Goal: Information Seeking & Learning: Learn about a topic

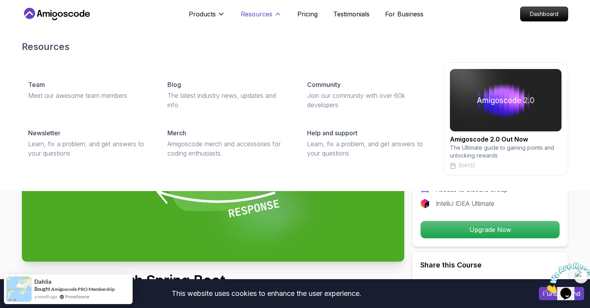
click at [263, 11] on p "Resources" at bounding box center [257, 13] width 32 height 9
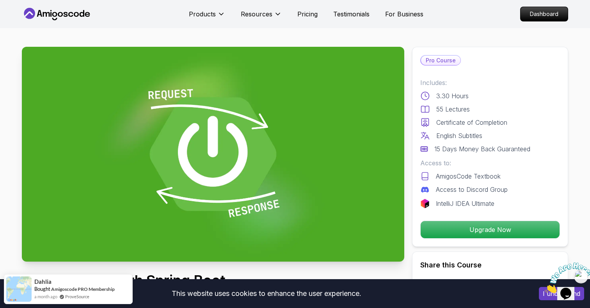
click at [85, 12] on icon at bounding box center [57, 14] width 70 height 12
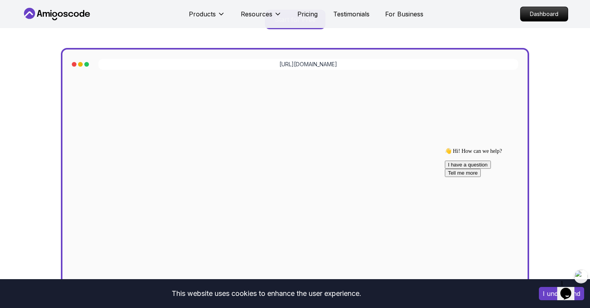
scroll to position [89, 0]
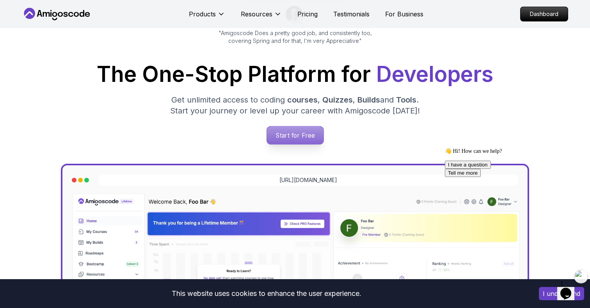
click at [303, 134] on p "Start for Free" at bounding box center [294, 135] width 57 height 18
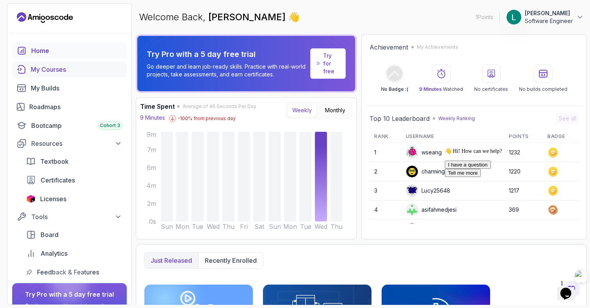
click at [90, 65] on div "My Courses" at bounding box center [76, 69] width 91 height 9
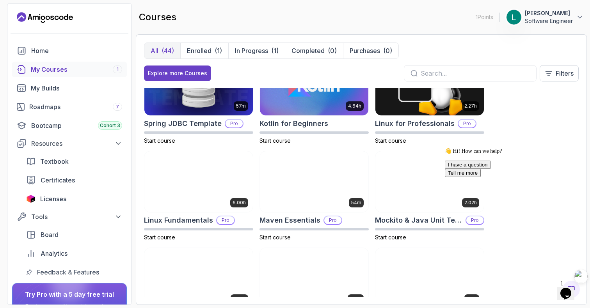
scroll to position [1130, 0]
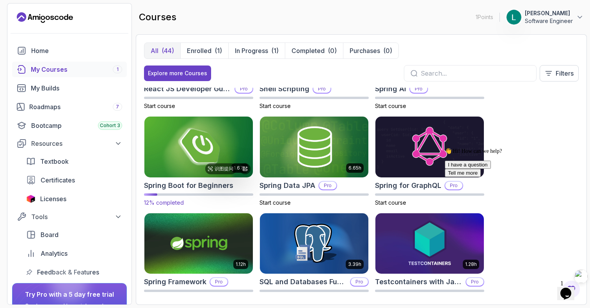
click at [205, 144] on img at bounding box center [199, 147] width 114 height 64
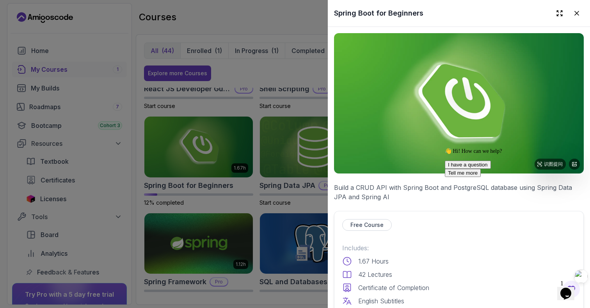
click at [415, 142] on img at bounding box center [459, 103] width 250 height 140
click at [374, 225] on p "Free Course" at bounding box center [366, 225] width 33 height 8
click at [366, 158] on img at bounding box center [459, 103] width 250 height 140
click at [431, 124] on img at bounding box center [459, 103] width 250 height 140
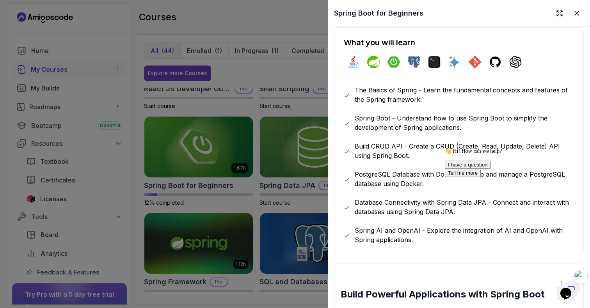
scroll to position [454, 0]
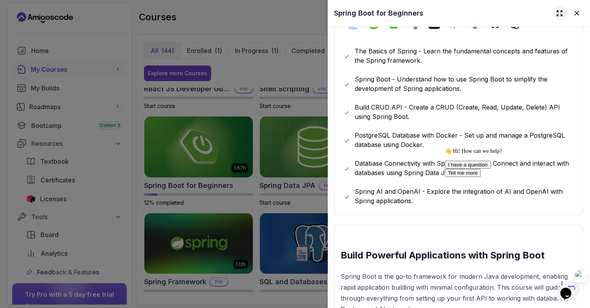
click at [558, 17] on icon at bounding box center [559, 13] width 8 height 8
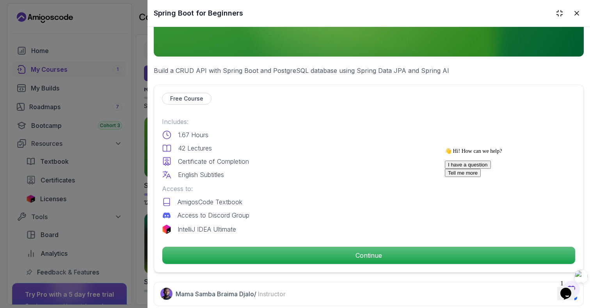
scroll to position [0, 0]
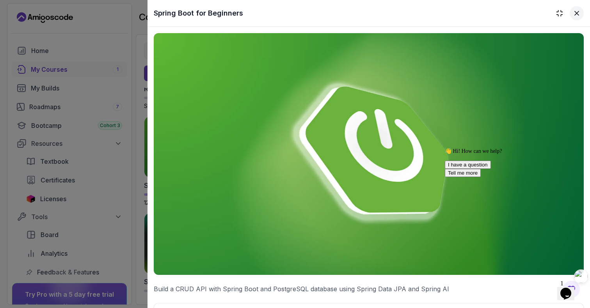
click at [576, 17] on icon at bounding box center [577, 13] width 8 height 8
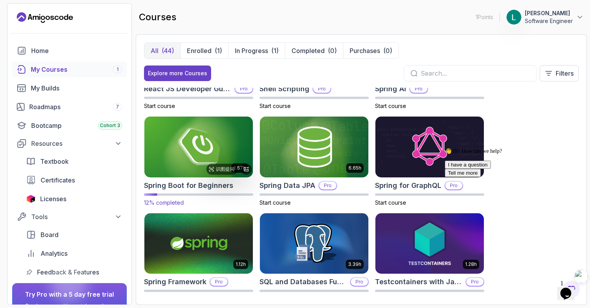
click at [228, 157] on img at bounding box center [199, 147] width 114 height 64
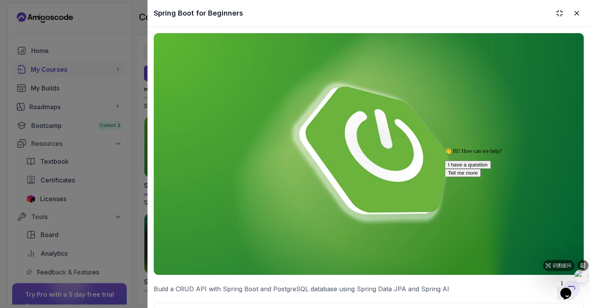
click at [159, 179] on img at bounding box center [369, 154] width 430 height 242
click at [575, 17] on icon at bounding box center [577, 13] width 8 height 8
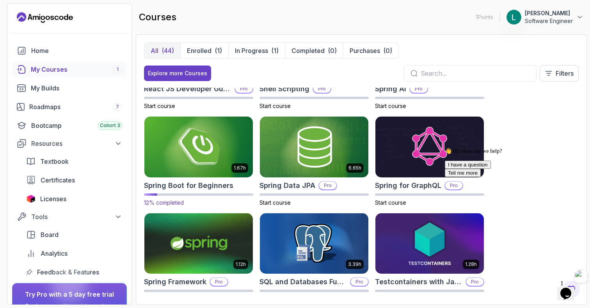
click at [172, 198] on div "12% completed" at bounding box center [198, 199] width 109 height 13
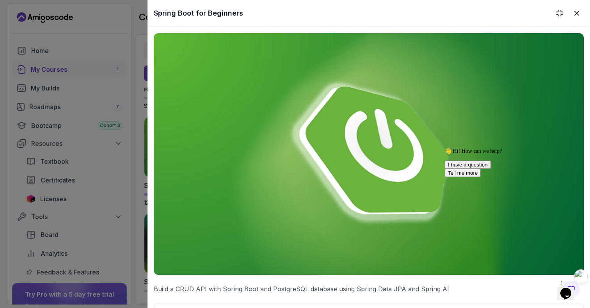
click at [584, 8] on div "Spring Boot for Beginners" at bounding box center [368, 13] width 442 height 27
click at [575, 11] on icon at bounding box center [577, 13] width 4 height 4
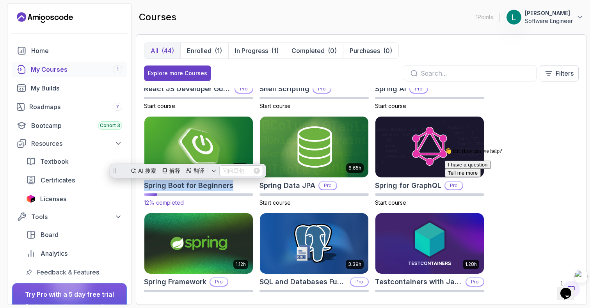
drag, startPoint x: 233, startPoint y: 183, endPoint x: 145, endPoint y: 185, distance: 88.2
click at [145, 185] on div "Spring Boot for Beginners" at bounding box center [198, 185] width 109 height 11
copy h2 "Spring Boot for Beginners"
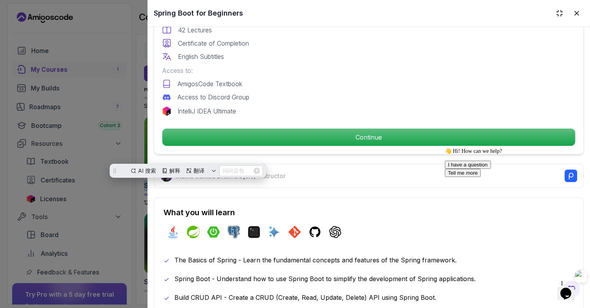
scroll to position [333, 0]
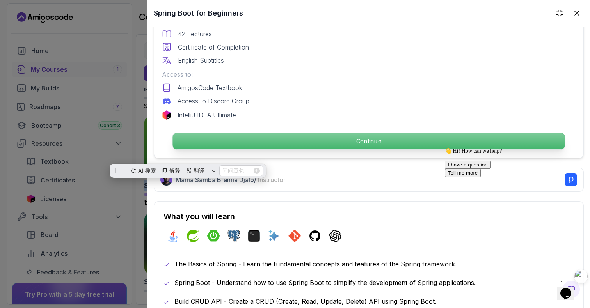
click at [399, 136] on p "Continue" at bounding box center [368, 141] width 392 height 16
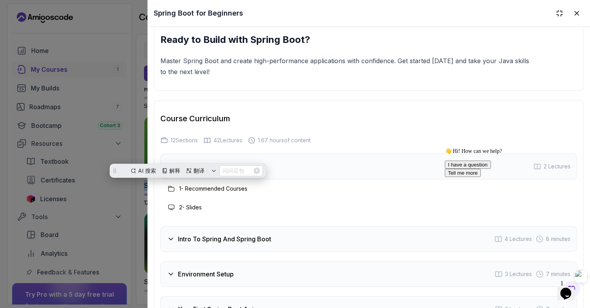
scroll to position [1407, 0]
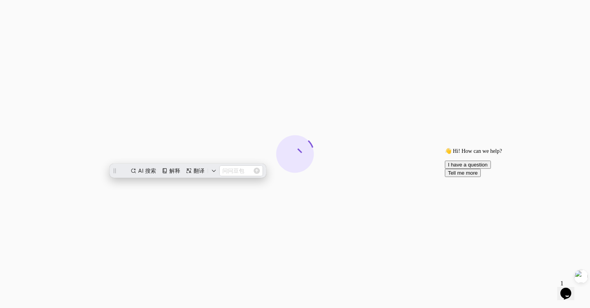
click at [365, 156] on div at bounding box center [295, 154] width 590 height 308
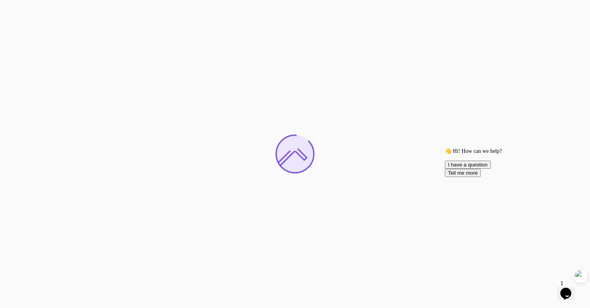
click at [335, 124] on div at bounding box center [295, 154] width 590 height 308
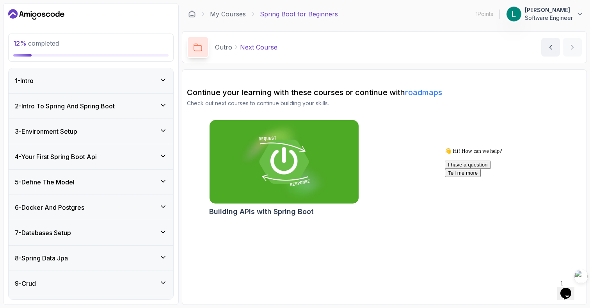
scroll to position [138, 0]
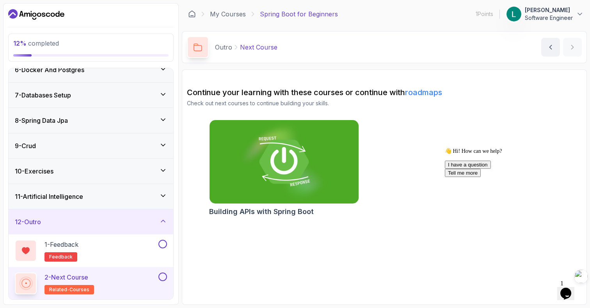
click at [141, 197] on div "11 - Artificial Intelligence" at bounding box center [91, 196] width 152 height 9
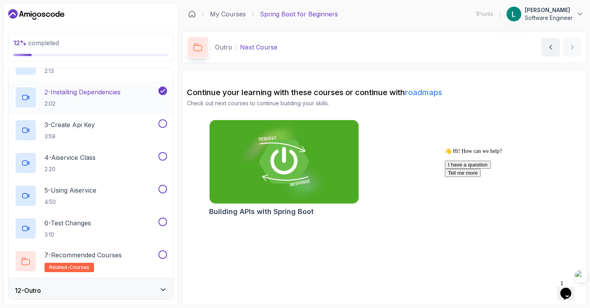
scroll to position [302, 0]
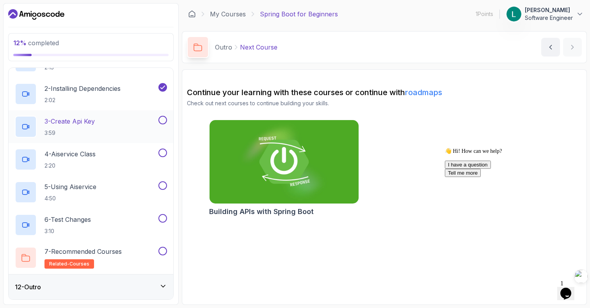
click at [140, 125] on div "3 - Create Api Key 3:59" at bounding box center [86, 127] width 142 height 22
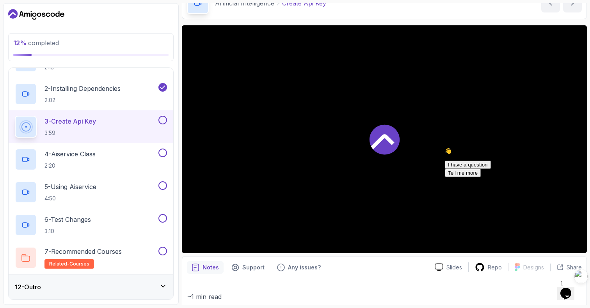
scroll to position [46, 0]
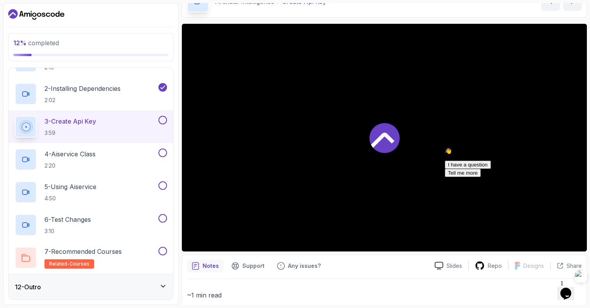
click at [577, 148] on div "Chat attention grabber" at bounding box center [515, 148] width 140 height 0
click at [545, 288] on icon "Close" at bounding box center [545, 291] width 0 height 7
click at [358, 168] on div at bounding box center [384, 138] width 405 height 228
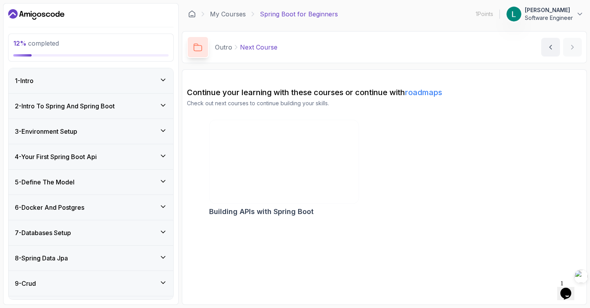
scroll to position [138, 0]
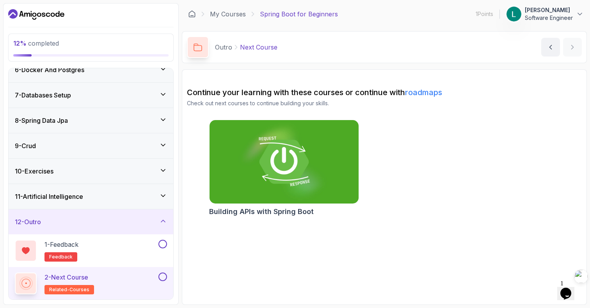
click at [110, 192] on div "11 - Artificial Intelligence" at bounding box center [91, 196] width 152 height 9
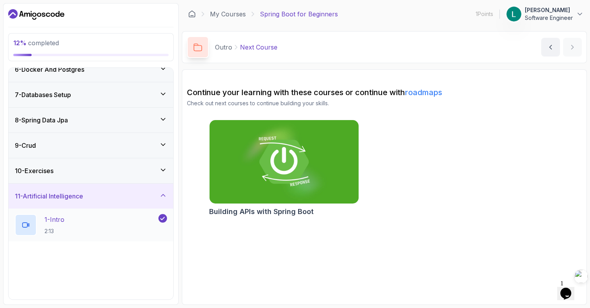
scroll to position [181, 0]
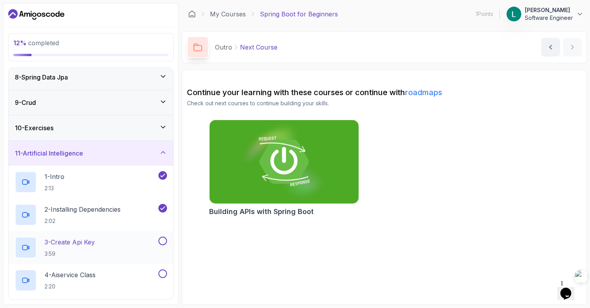
click at [122, 254] on div "3 - Create Api Key 3:59" at bounding box center [86, 248] width 142 height 22
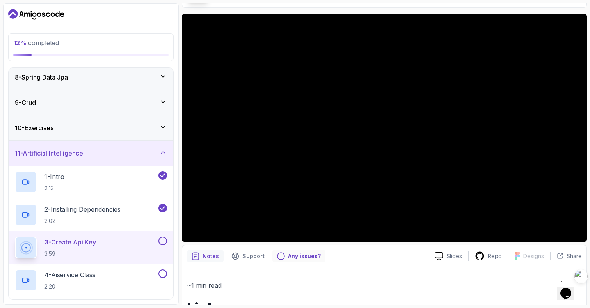
scroll to position [46, 0]
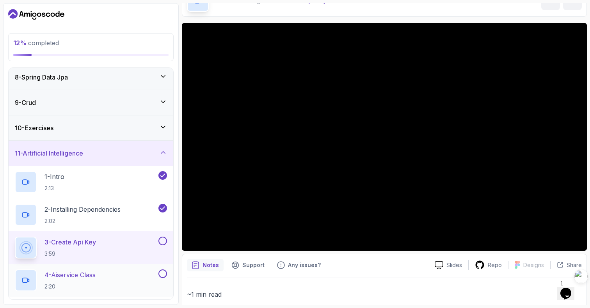
click at [91, 276] on p "4 - Aiservice Class" at bounding box center [69, 274] width 51 height 9
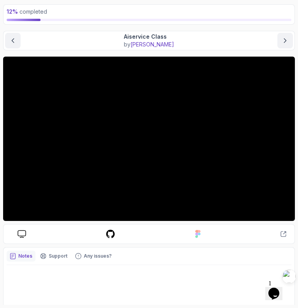
scroll to position [43, 0]
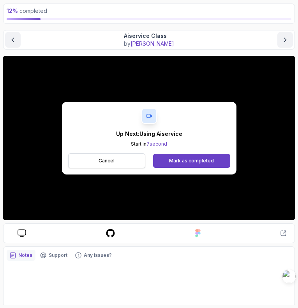
click at [131, 161] on button "Cancel" at bounding box center [107, 160] width 78 height 15
click at [195, 162] on div "Mark as completed" at bounding box center [191, 161] width 45 height 6
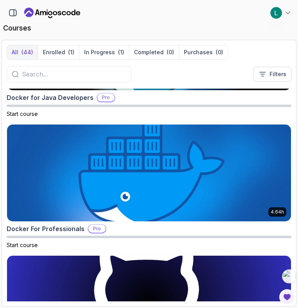
scroll to position [1380, 0]
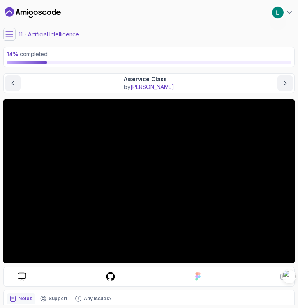
scroll to position [45, 0]
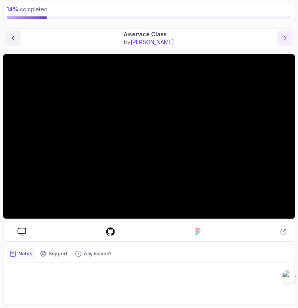
click at [282, 41] on icon "next content" at bounding box center [286, 38] width 8 height 8
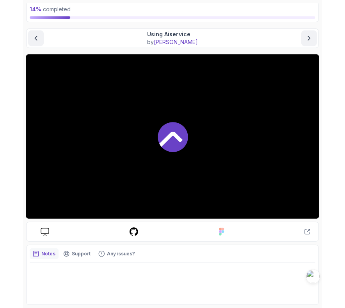
scroll to position [36, 0]
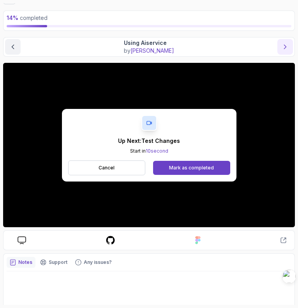
click at [286, 49] on icon "next content" at bounding box center [286, 47] width 8 height 8
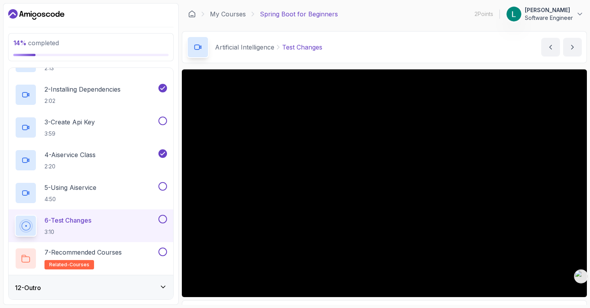
scroll to position [46, 0]
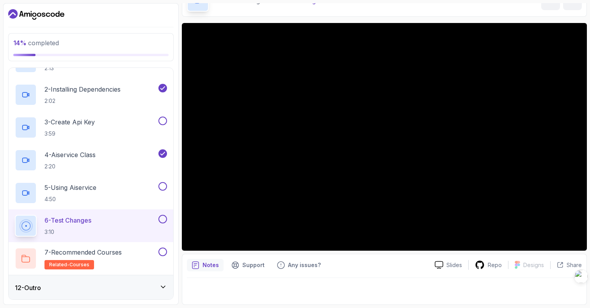
click at [278, 185] on div at bounding box center [384, 137] width 405 height 228
click at [155, 222] on div "6 - Test Changes 3:10" at bounding box center [86, 226] width 142 height 22
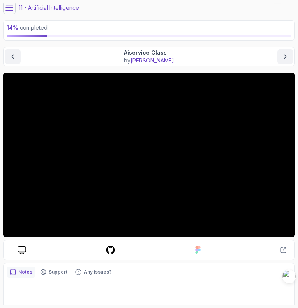
scroll to position [27, 0]
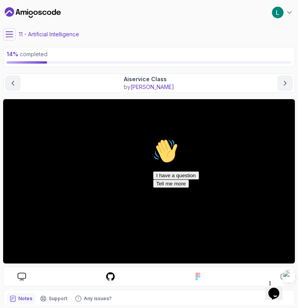
click at [148, 201] on div at bounding box center [149, 181] width 292 height 164
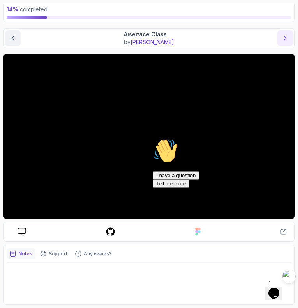
click at [289, 35] on icon "next content" at bounding box center [286, 38] width 8 height 8
click at [284, 33] on button "next content" at bounding box center [286, 38] width 16 height 16
click at [286, 138] on div at bounding box center [223, 138] width 140 height 0
click at [198, 159] on div "Hi! How can we help? I have a question Tell me more" at bounding box center [223, 162] width 140 height 49
click at [155, 154] on div "Hi! How can we help? I have a question Tell me more" at bounding box center [223, 162] width 140 height 49
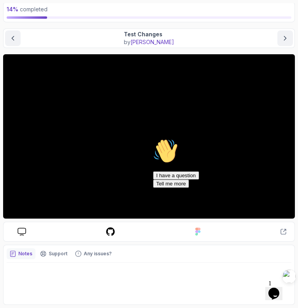
click at [153, 138] on icon "Chat attention grabber" at bounding box center [153, 138] width 0 height 0
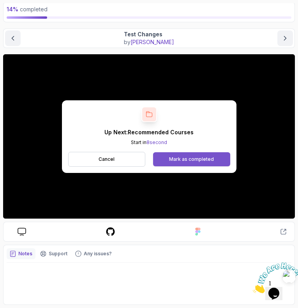
click at [194, 157] on div "Mark as completed" at bounding box center [191, 159] width 45 height 6
